Goal: Task Accomplishment & Management: Manage account settings

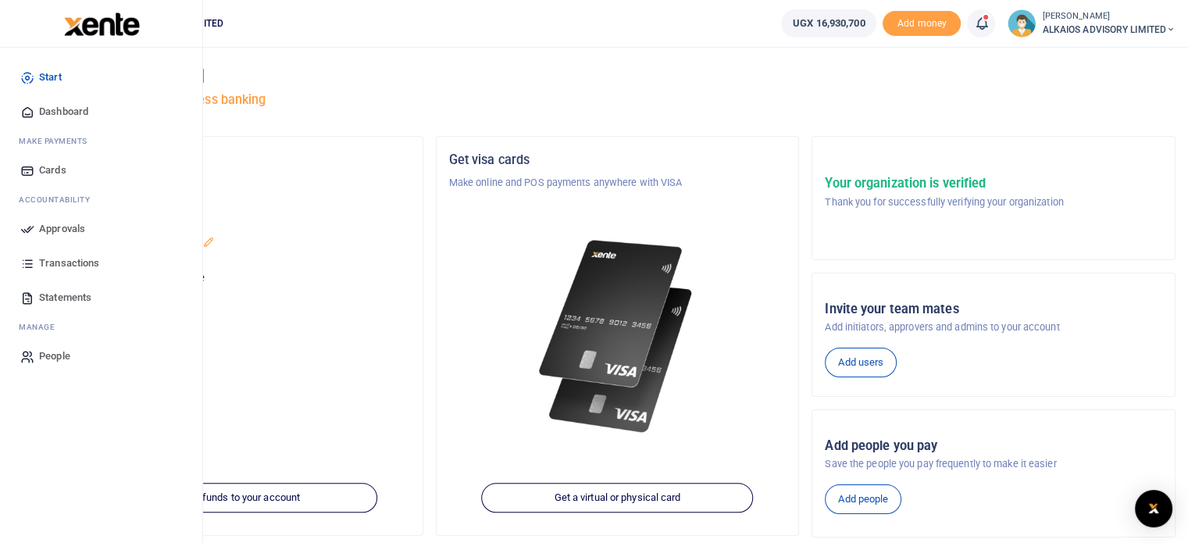
click at [65, 233] on span "Approvals" at bounding box center [62, 229] width 46 height 16
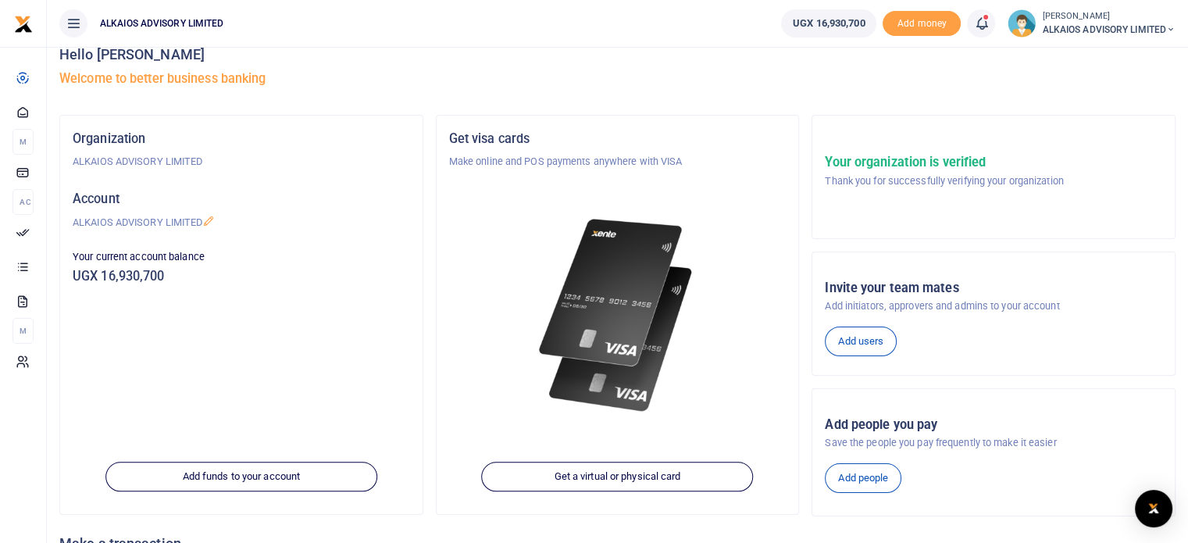
scroll to position [24, 0]
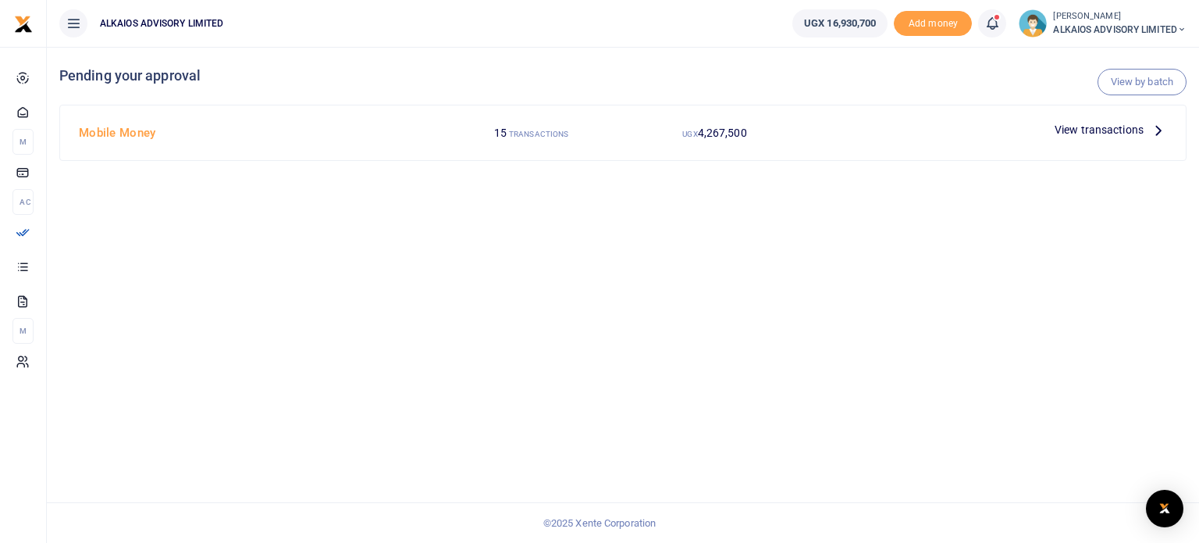
click at [151, 136] on h4 "Mobile Money" at bounding box center [256, 132] width 355 height 17
click at [1110, 124] on span "View transactions" at bounding box center [1099, 129] width 89 height 17
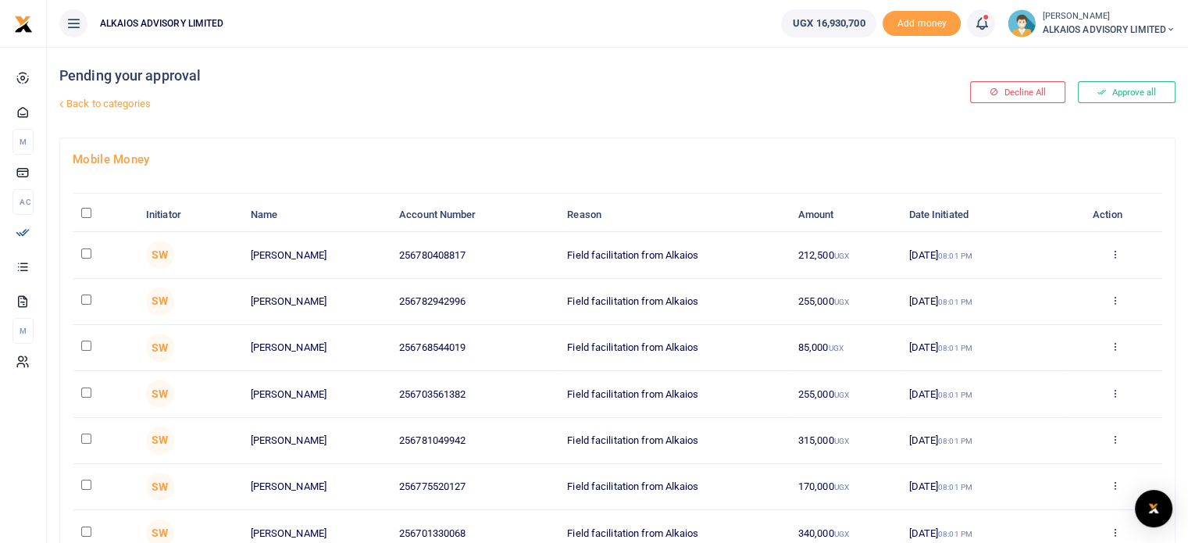
click at [84, 204] on th "\a \a : activate to sort column descending" at bounding box center [105, 215] width 65 height 34
click at [87, 212] on input "\a \a : activate to sort column descending" at bounding box center [86, 213] width 10 height 10
checkbox input "true"
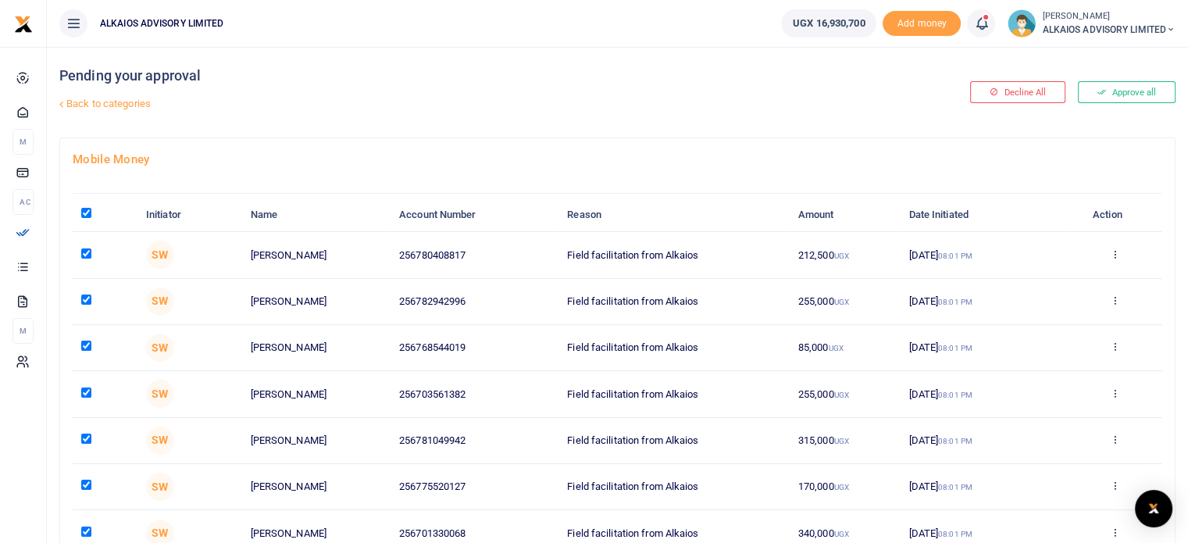
checkbox input "true"
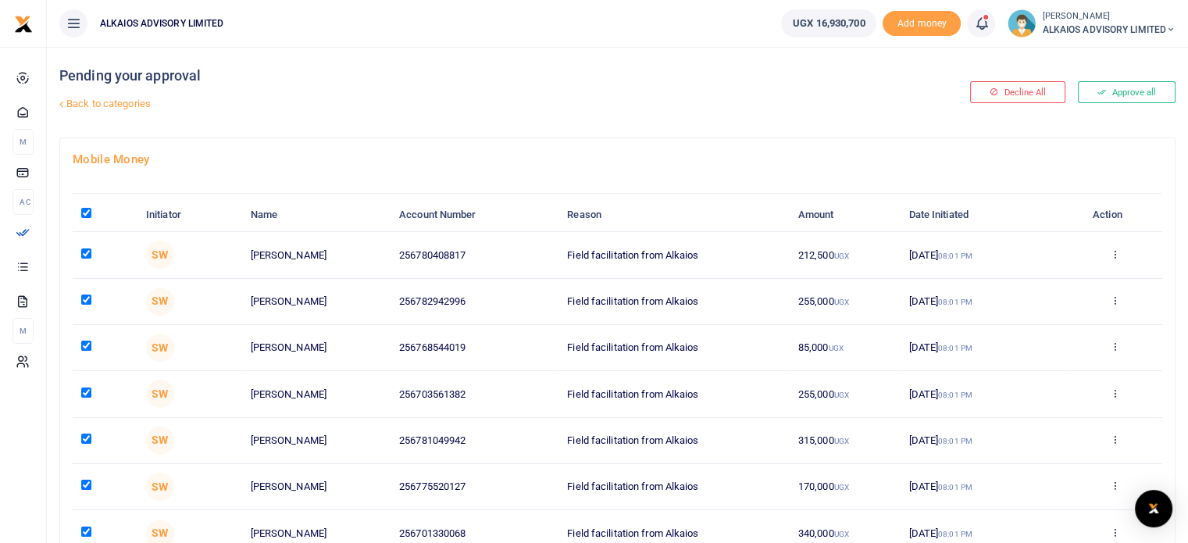
checkbox input "true"
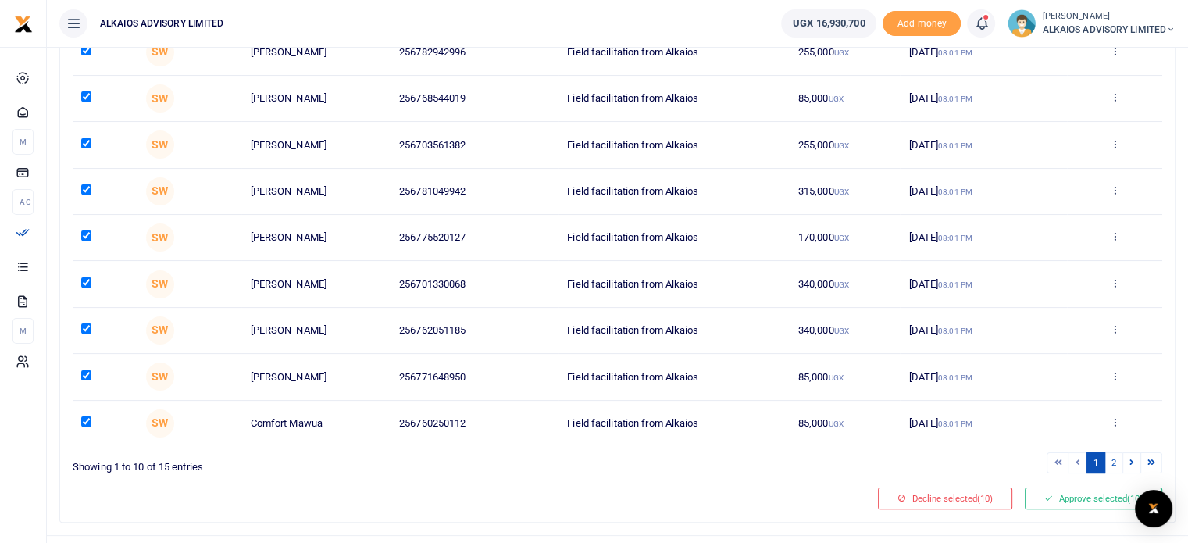
scroll to position [278, 0]
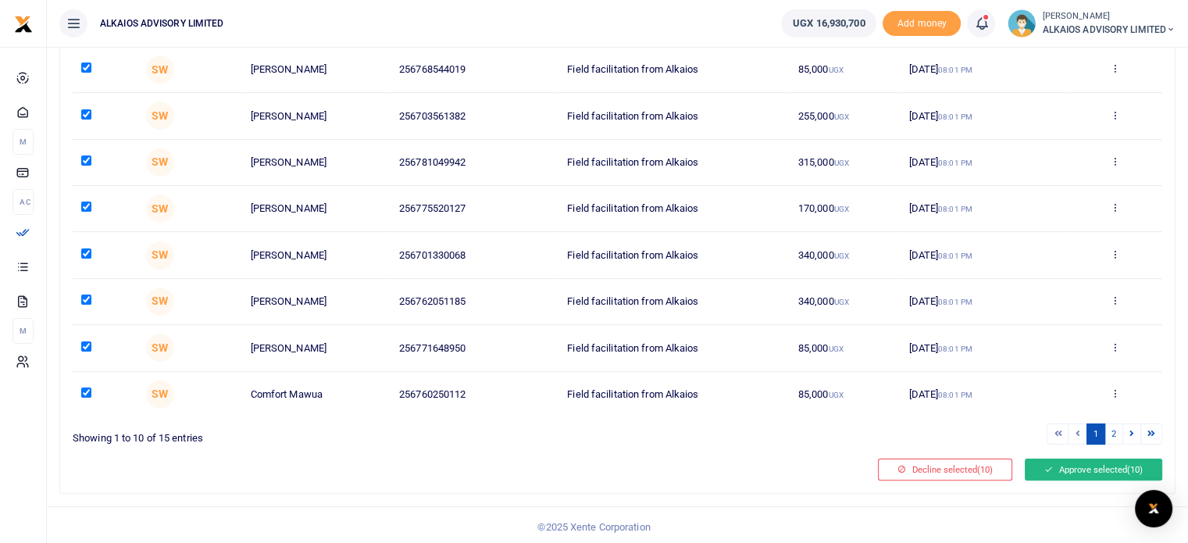
click at [1061, 465] on button "Approve selected (10)" at bounding box center [1092, 469] width 137 height 22
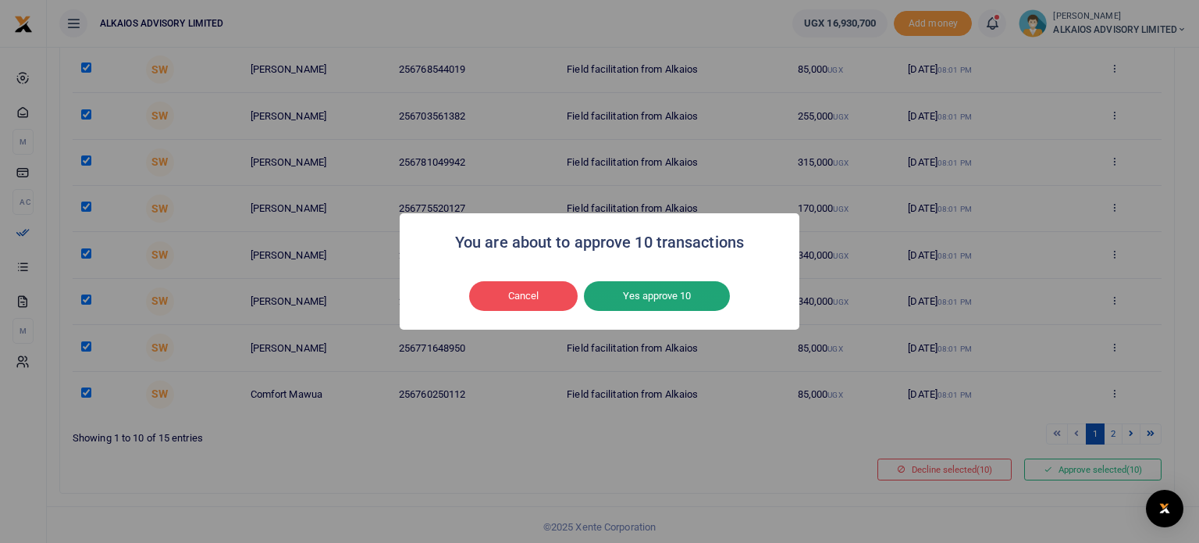
click at [656, 300] on button "Yes approve 10" at bounding box center [657, 296] width 146 height 30
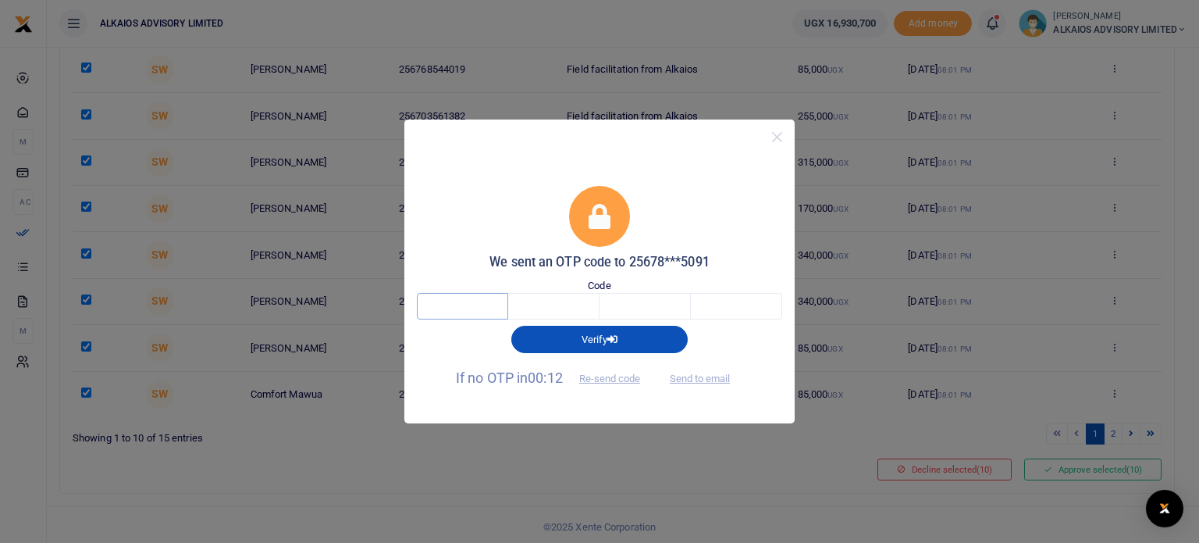
click at [462, 310] on input "text" at bounding box center [462, 306] width 91 height 27
type input "2"
type input "6"
type input "2"
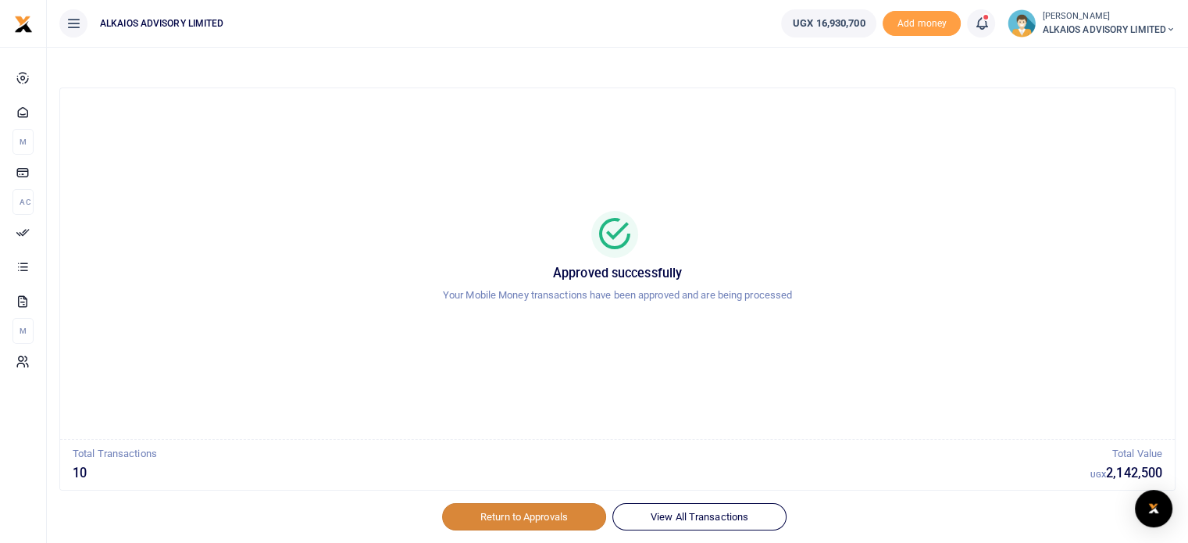
click at [530, 507] on link "Return to Approvals" at bounding box center [524, 516] width 164 height 27
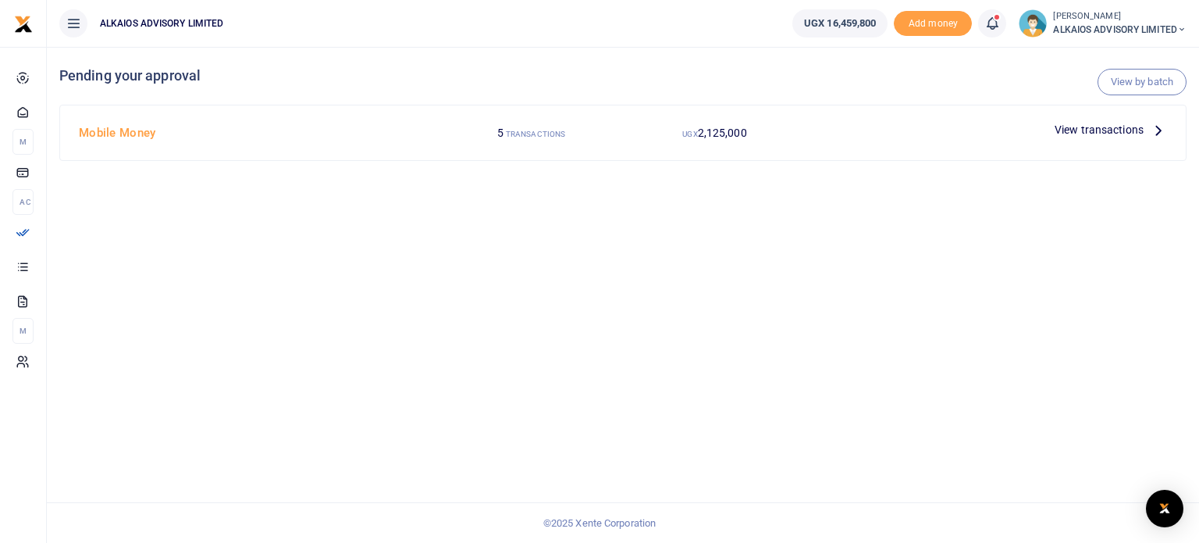
click at [1115, 122] on span "View transactions" at bounding box center [1099, 129] width 89 height 17
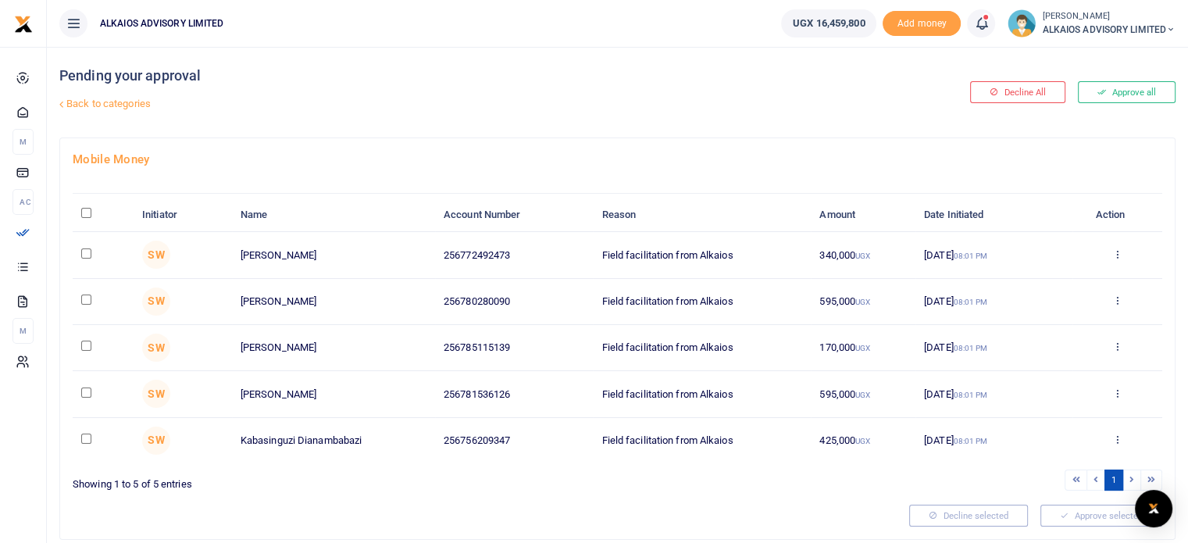
click at [87, 215] on input "\a \a : activate to sort column descending" at bounding box center [86, 213] width 10 height 10
checkbox input "true"
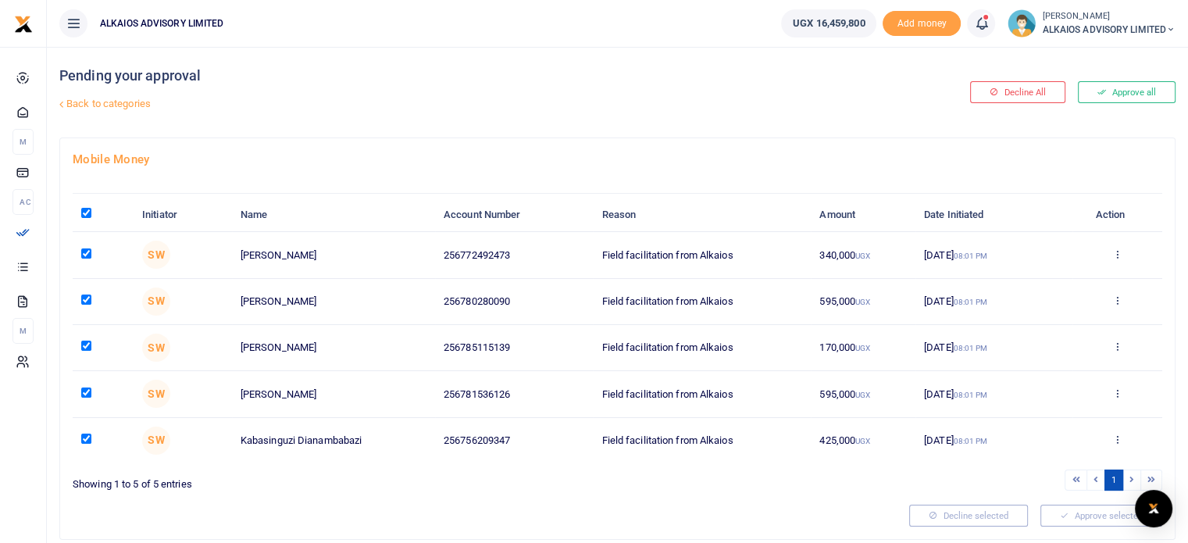
checkbox input "true"
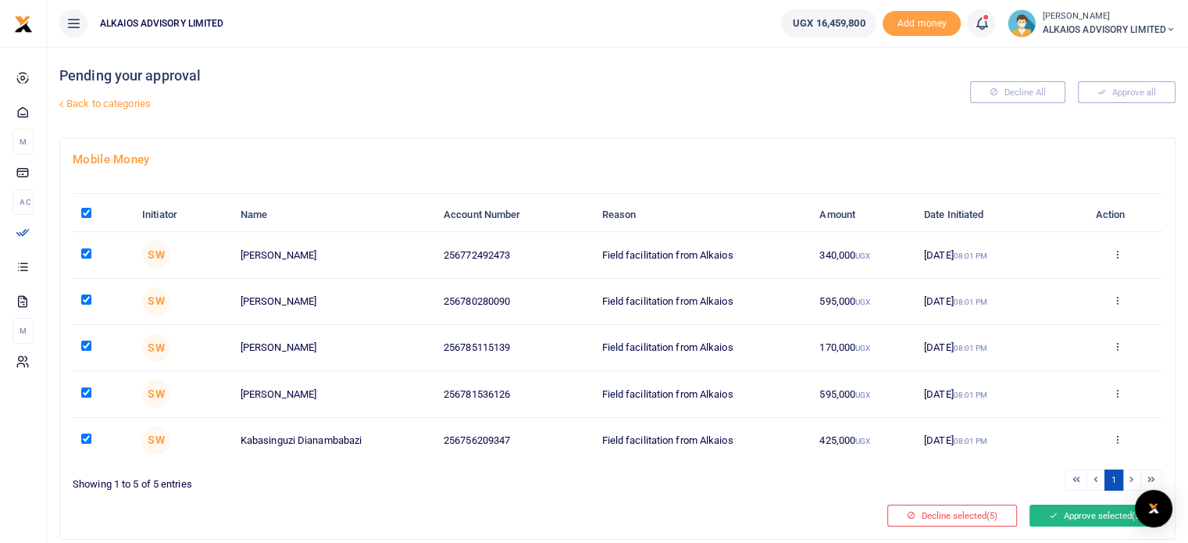
click at [1068, 515] on button "Approve selected (5)" at bounding box center [1095, 515] width 133 height 22
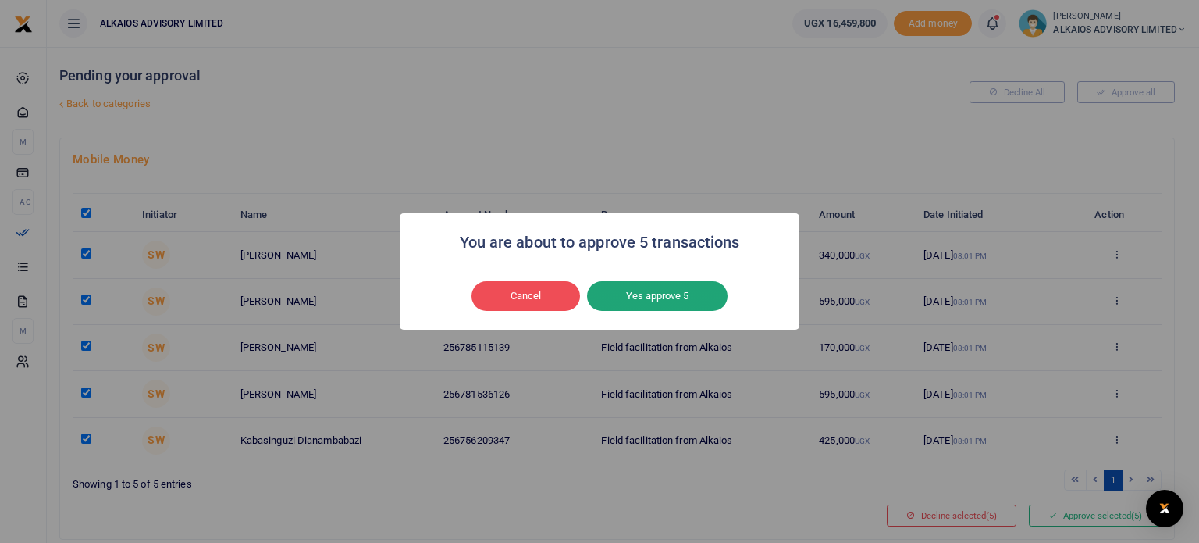
click at [684, 290] on button "Yes approve 5" at bounding box center [657, 296] width 141 height 30
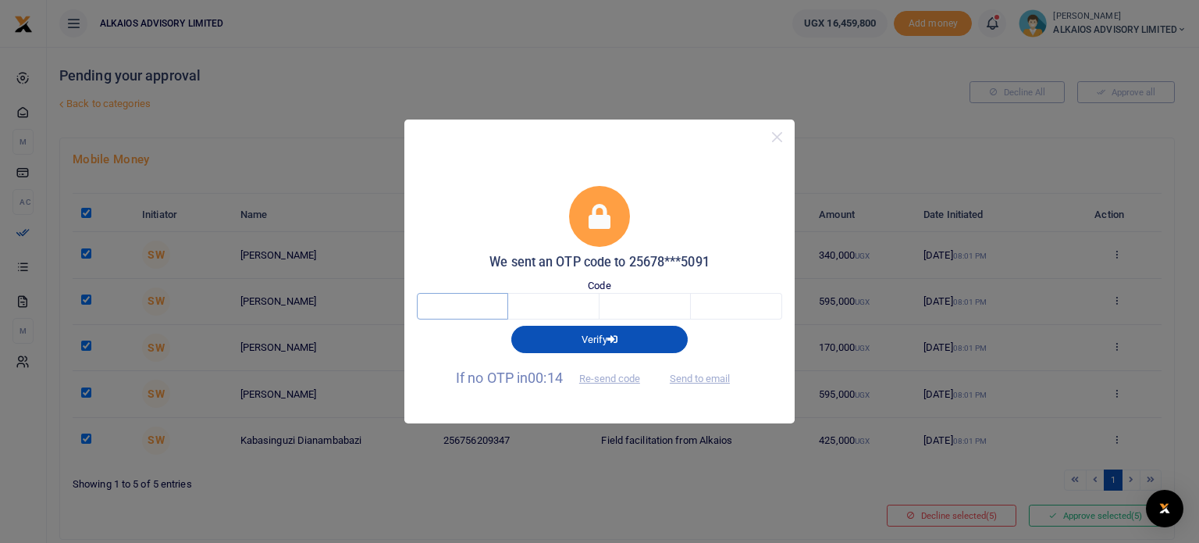
click at [477, 298] on input "text" at bounding box center [462, 306] width 91 height 27
type input "4"
type input "5"
type input "3"
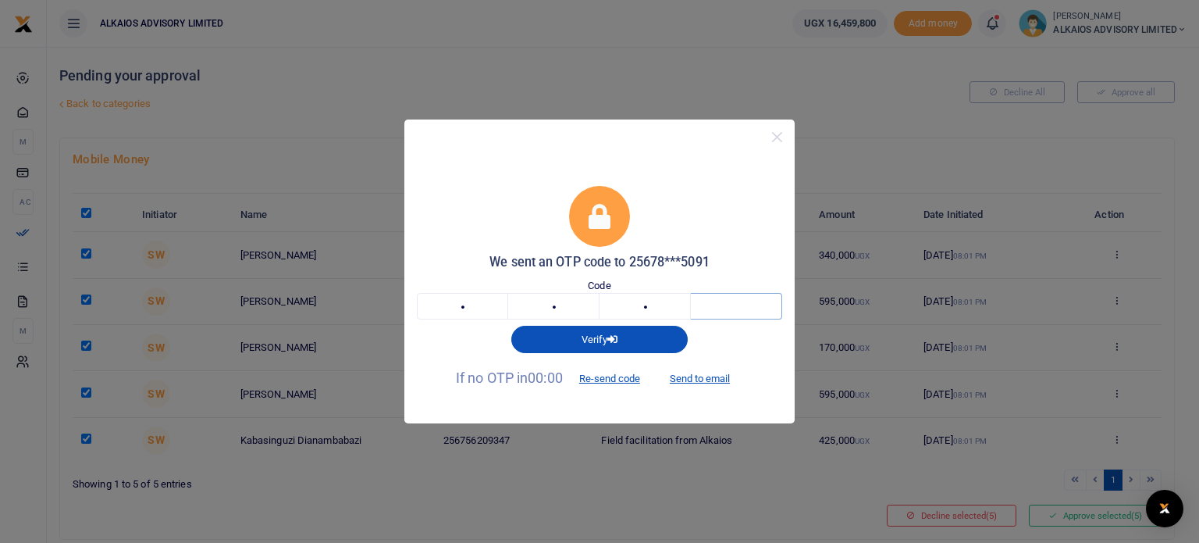
type input "3"
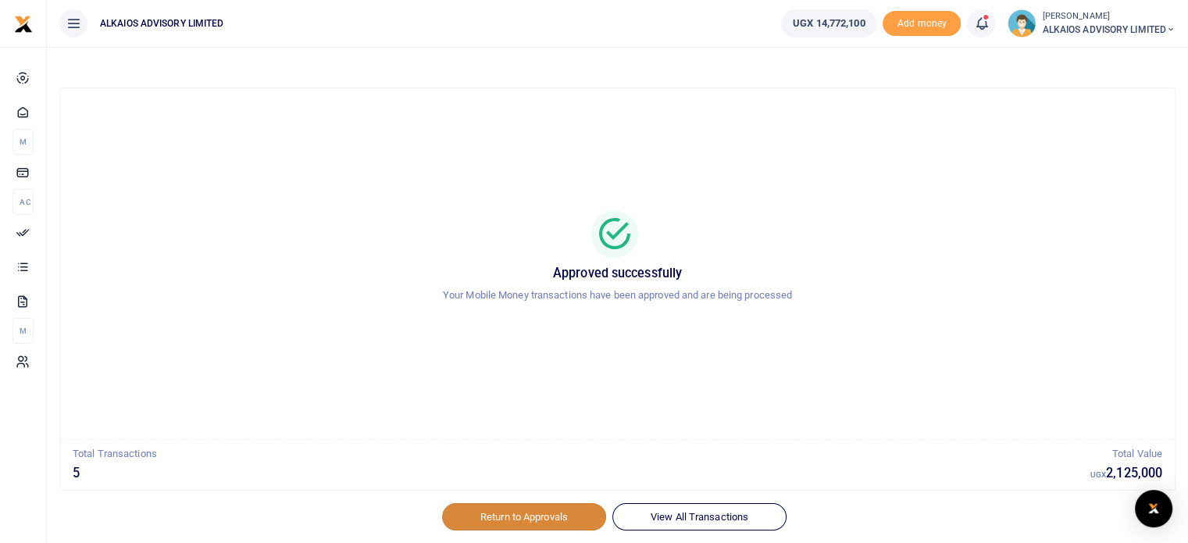
click at [512, 518] on link "Return to Approvals" at bounding box center [524, 516] width 164 height 27
